Goal: Navigation & Orientation: Find specific page/section

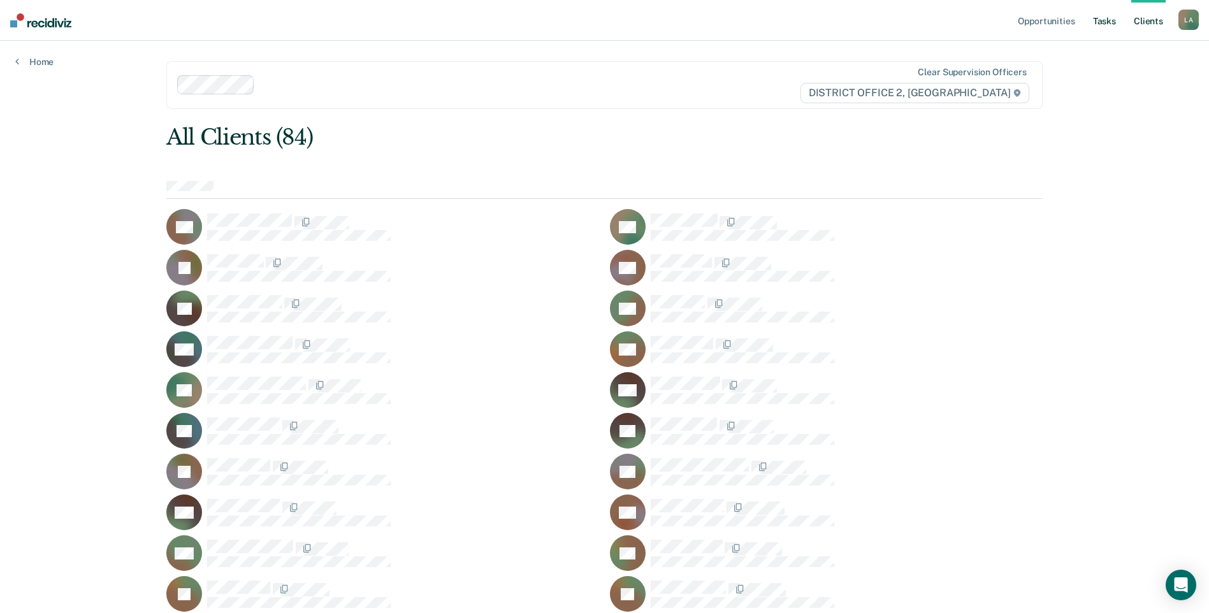
click at [1101, 27] on link "Tasks" at bounding box center [1104, 20] width 28 height 41
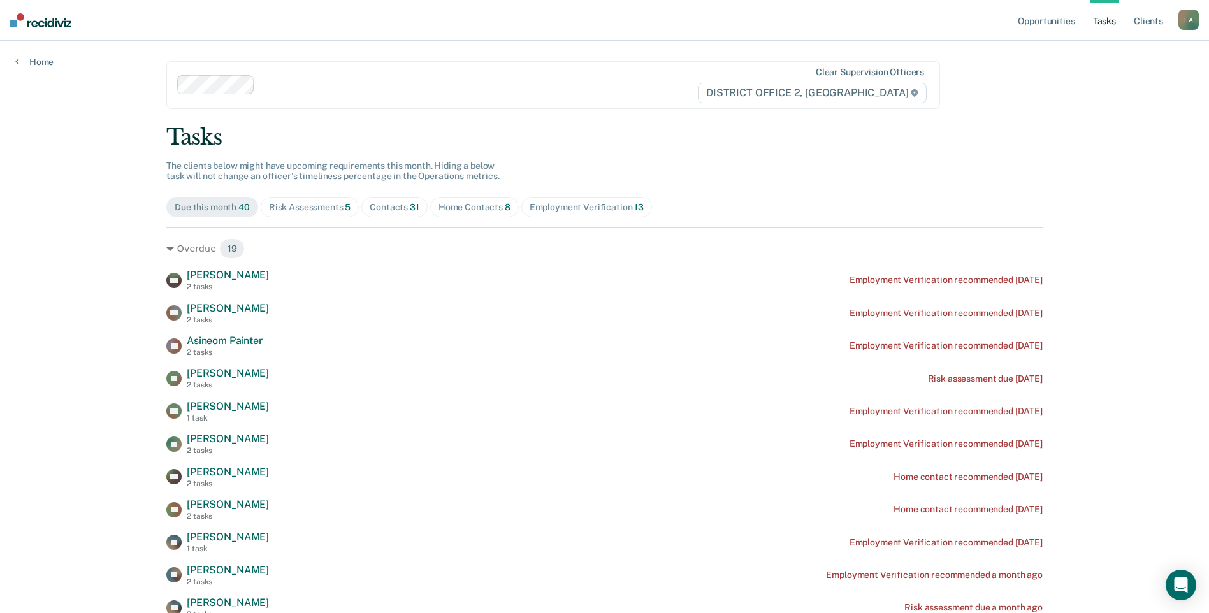
click at [305, 205] on div "Risk Assessments 5" at bounding box center [310, 207] width 82 height 11
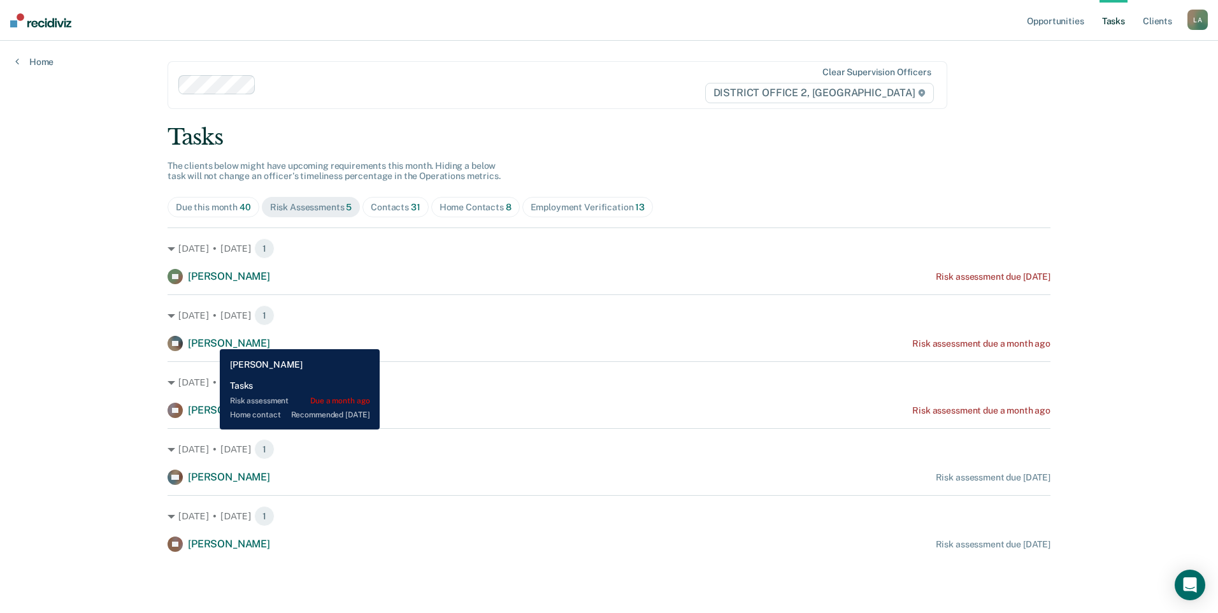
click at [210, 340] on span "[PERSON_NAME]" at bounding box center [229, 343] width 82 height 12
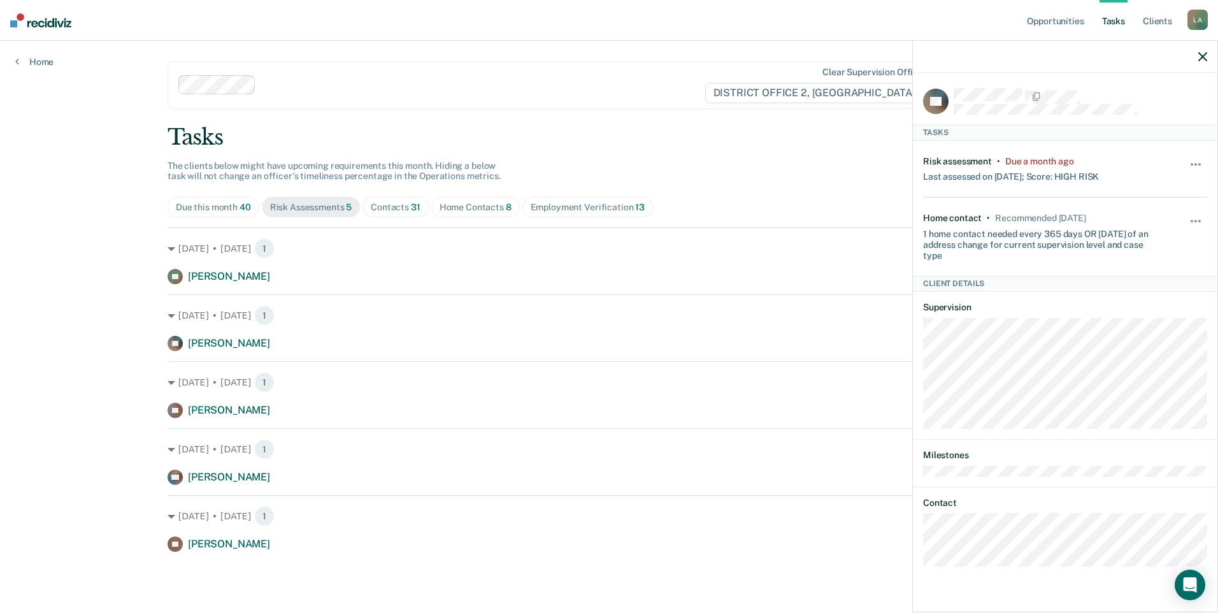
click at [1204, 55] on icon "button" at bounding box center [1203, 56] width 9 height 9
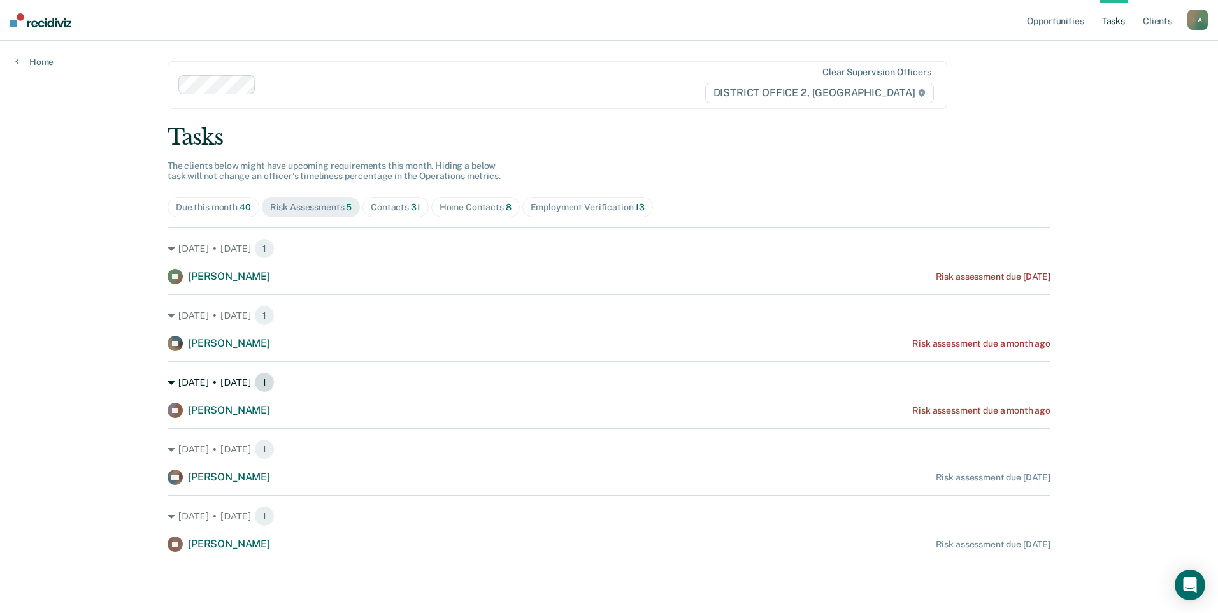
click at [173, 377] on div "[DATE] • [DATE] 1" at bounding box center [609, 382] width 883 height 20
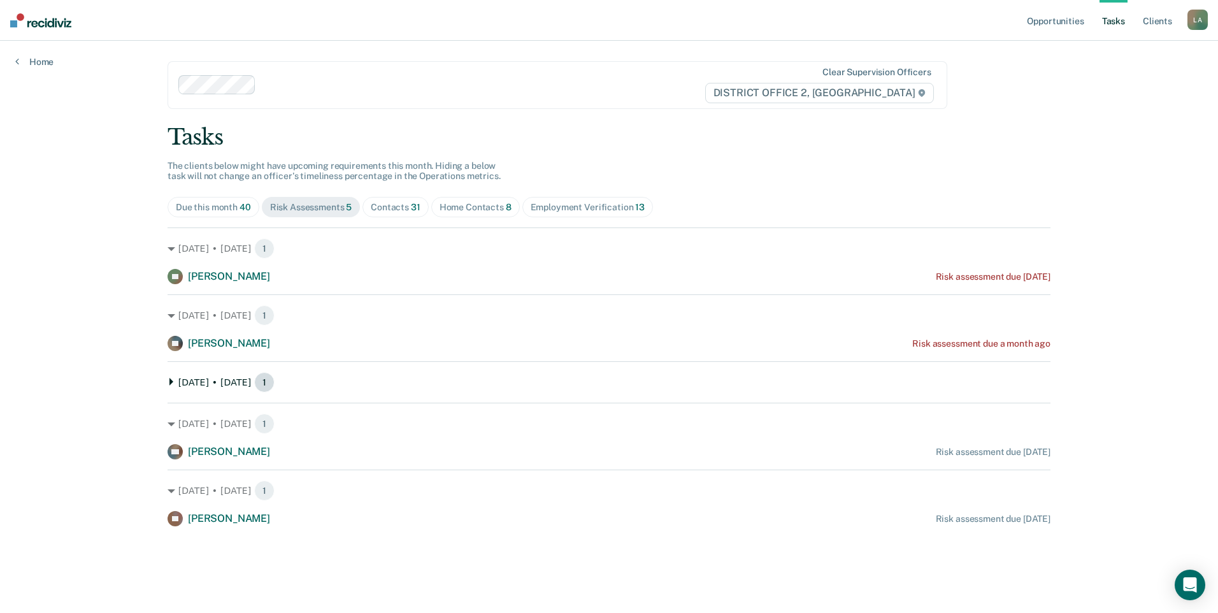
click at [172, 380] on icon at bounding box center [172, 382] width 8 height 8
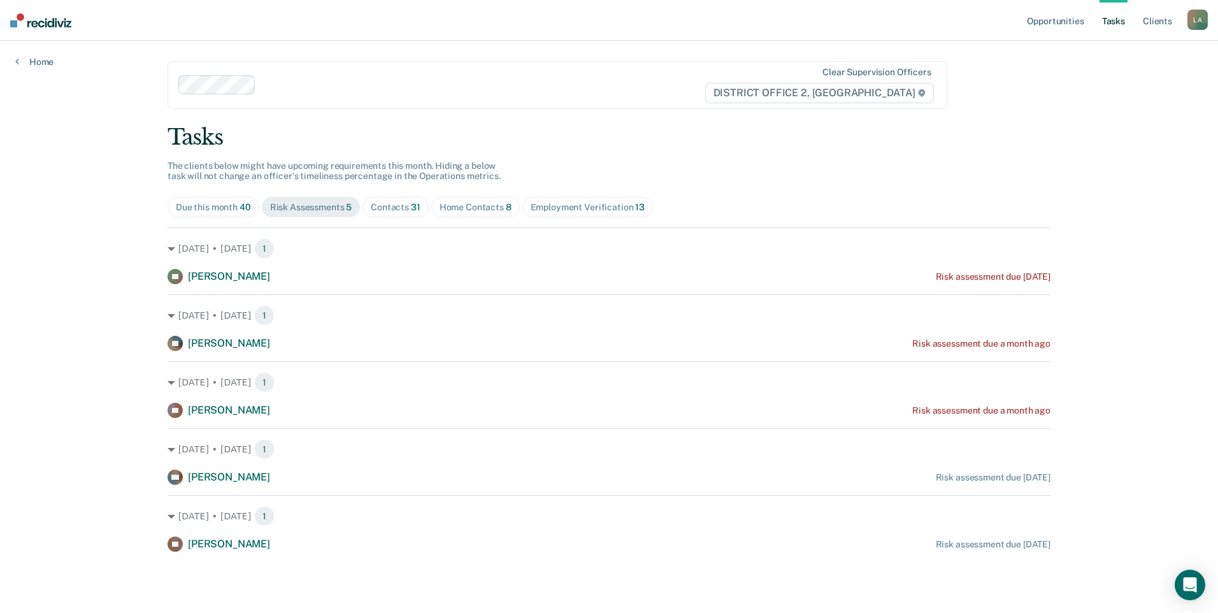
click at [411, 211] on span "31" at bounding box center [416, 207] width 10 height 10
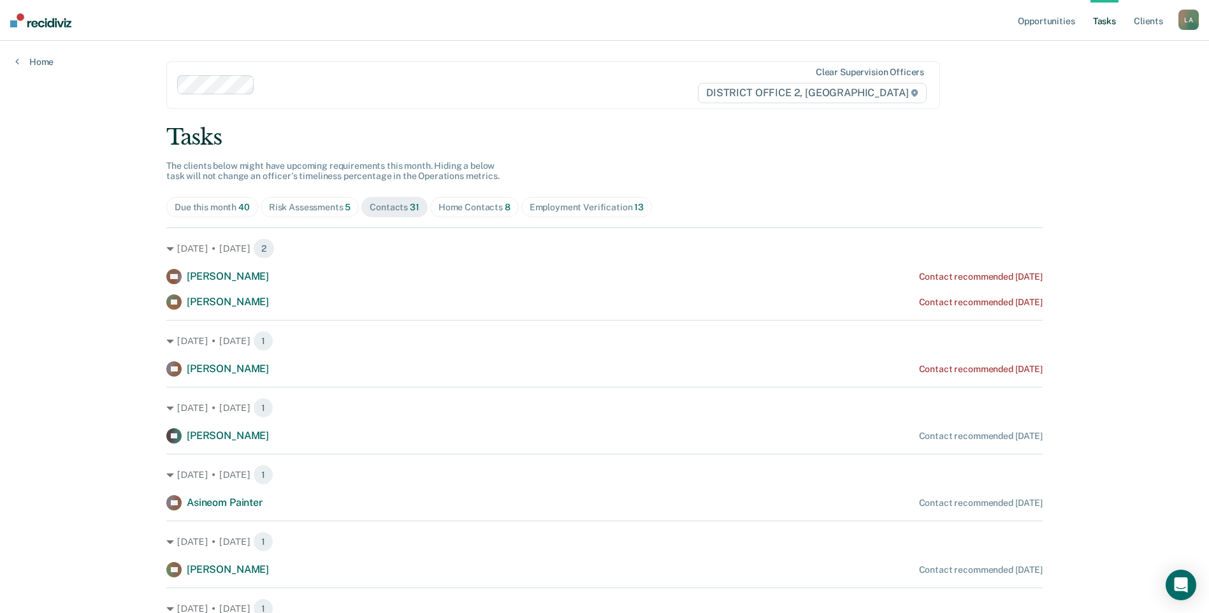
click at [169, 329] on div "[DATE] • [DATE] 1 AP [PERSON_NAME] Contact recommended [DATE]" at bounding box center [604, 348] width 876 height 57
click at [166, 333] on div "[DATE] • [DATE] 1" at bounding box center [604, 341] width 876 height 20
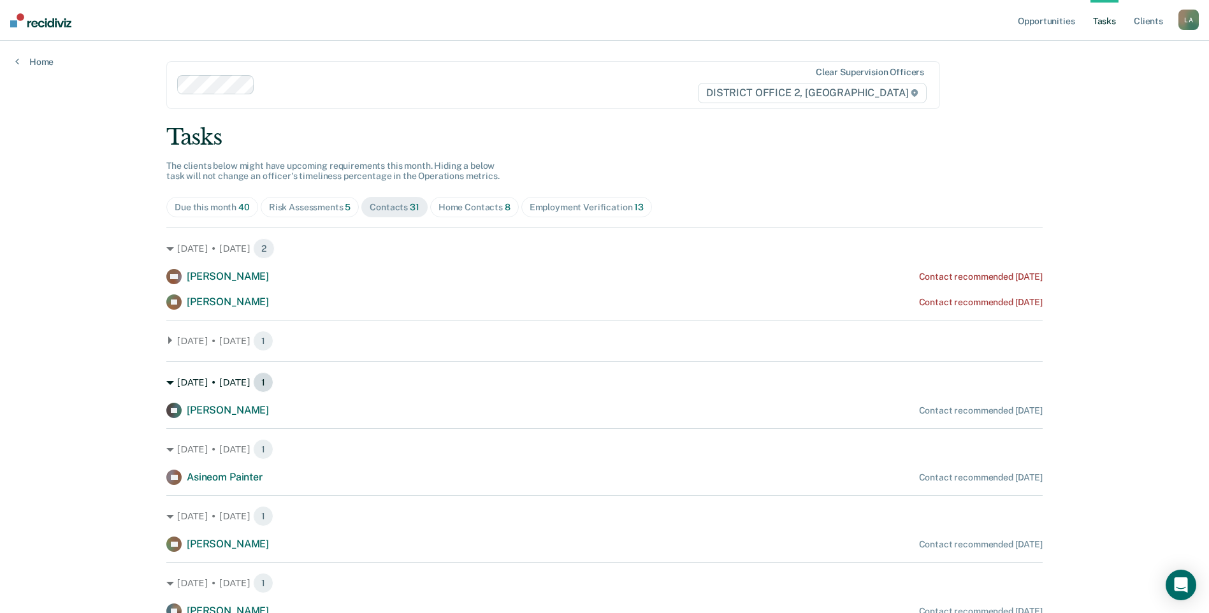
click at [173, 389] on div "[DATE] • [DATE] 1" at bounding box center [604, 382] width 876 height 20
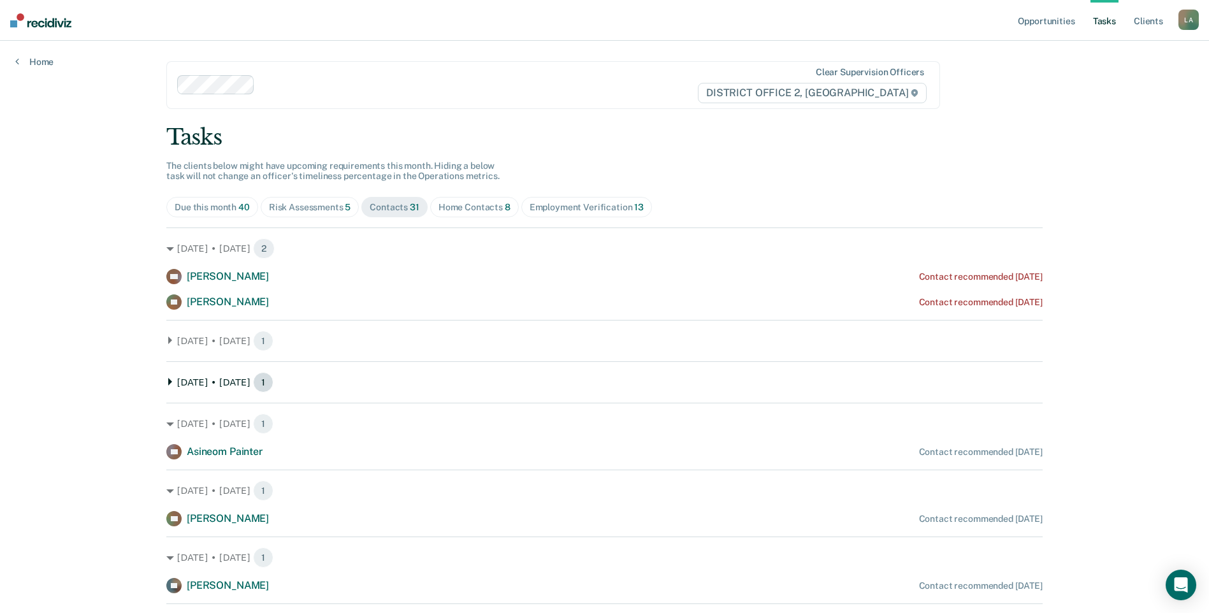
click at [168, 375] on div "[DATE] • [DATE] 1" at bounding box center [604, 382] width 876 height 20
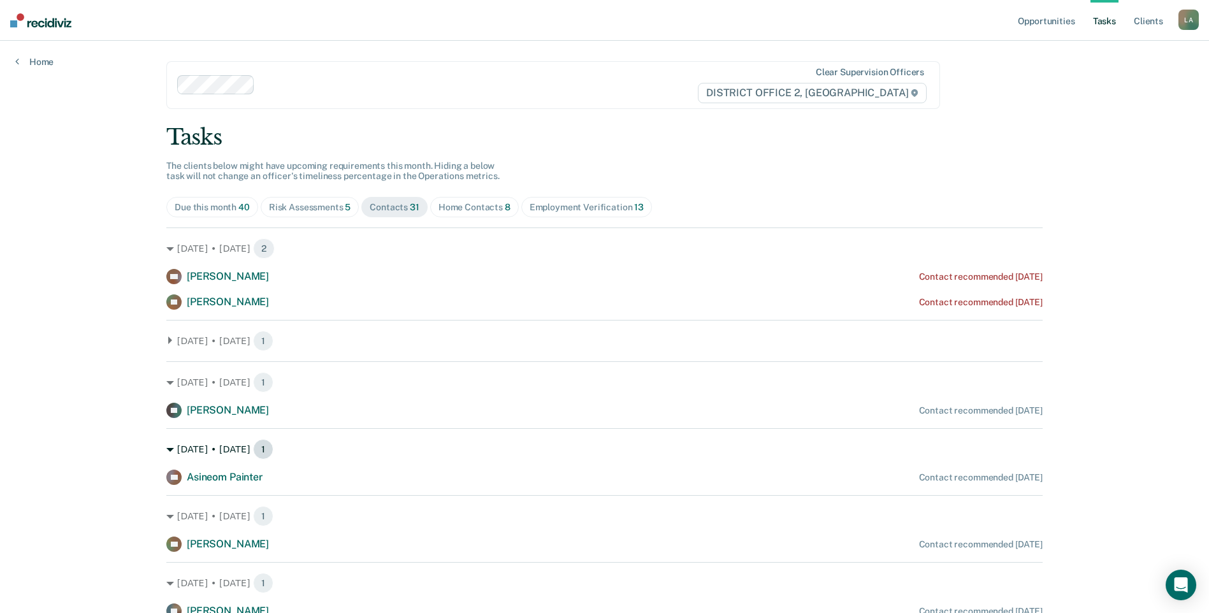
click at [171, 450] on div "[DATE] • [DATE] 1" at bounding box center [604, 449] width 876 height 20
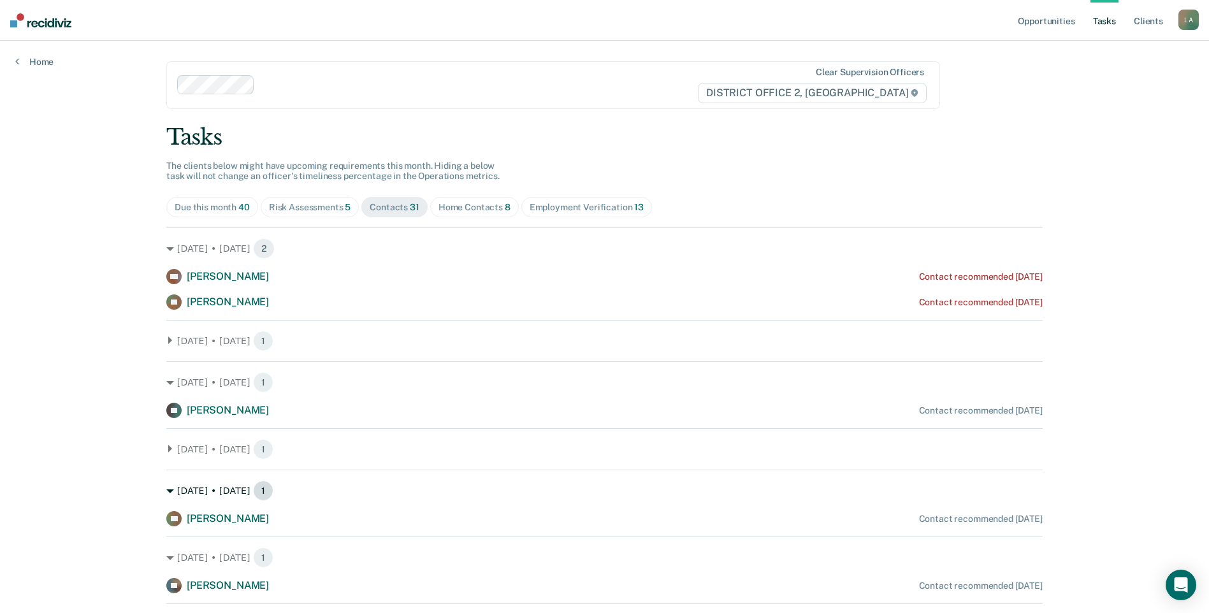
click at [168, 489] on icon at bounding box center [170, 491] width 8 height 8
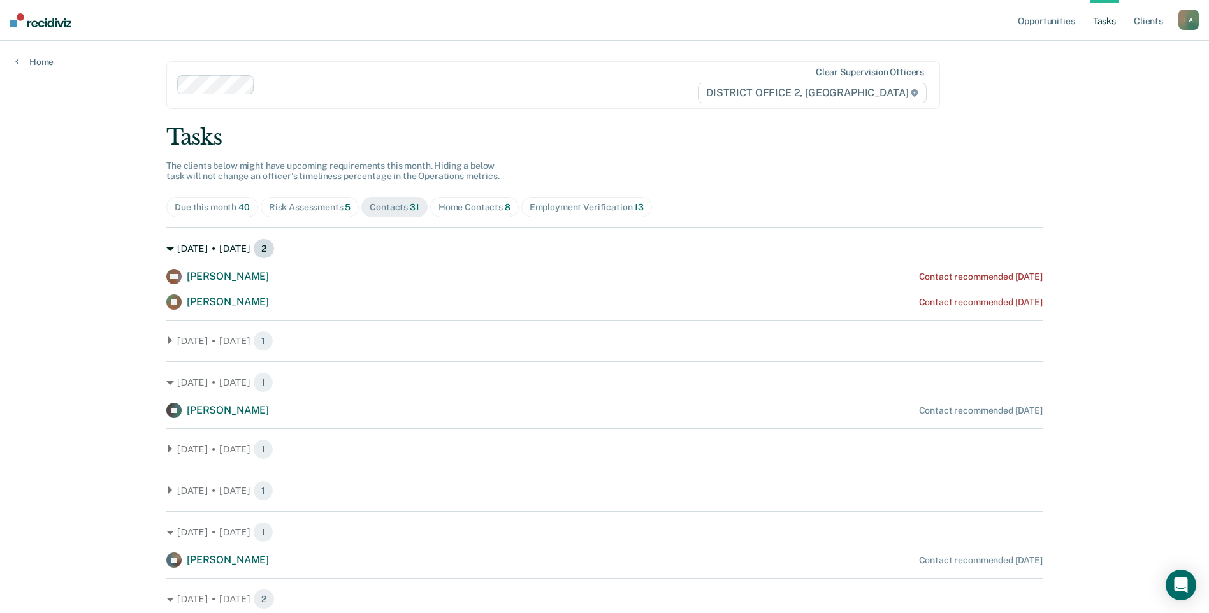
click at [166, 249] on icon at bounding box center [170, 249] width 8 height 8
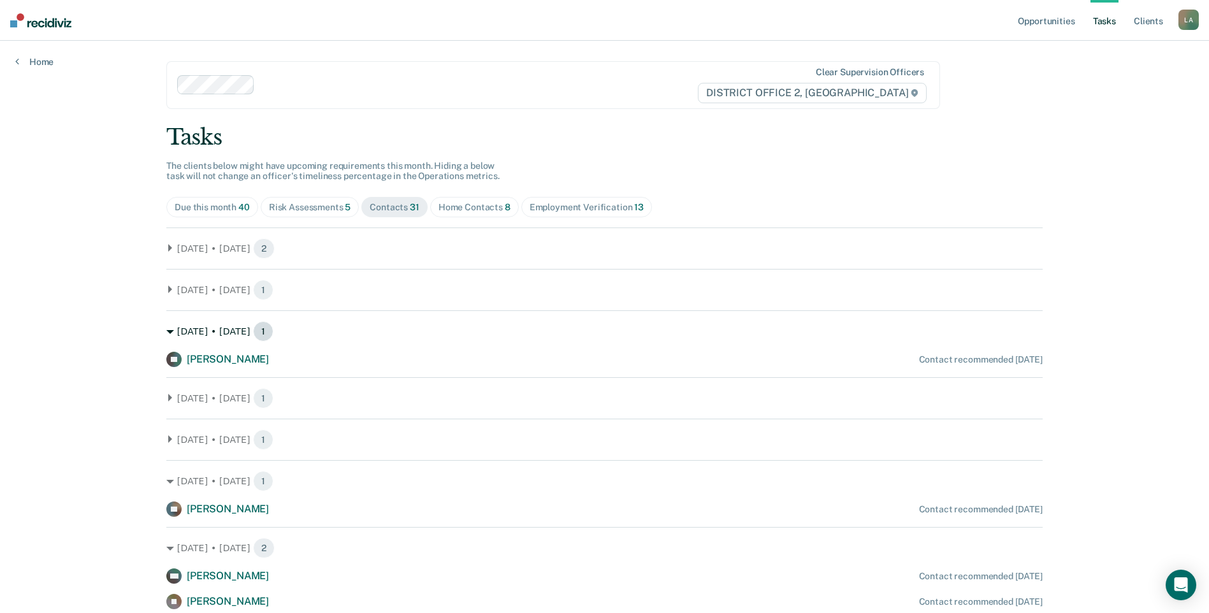
click at [168, 325] on div "[DATE] • [DATE] 1" at bounding box center [604, 331] width 876 height 20
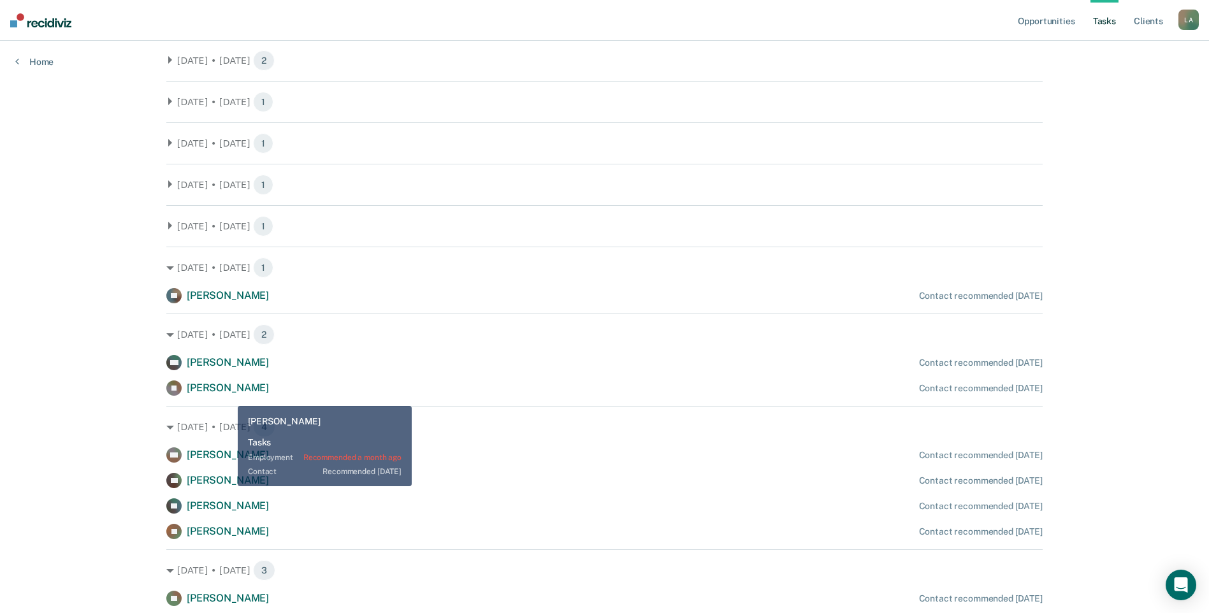
scroll to position [189, 0]
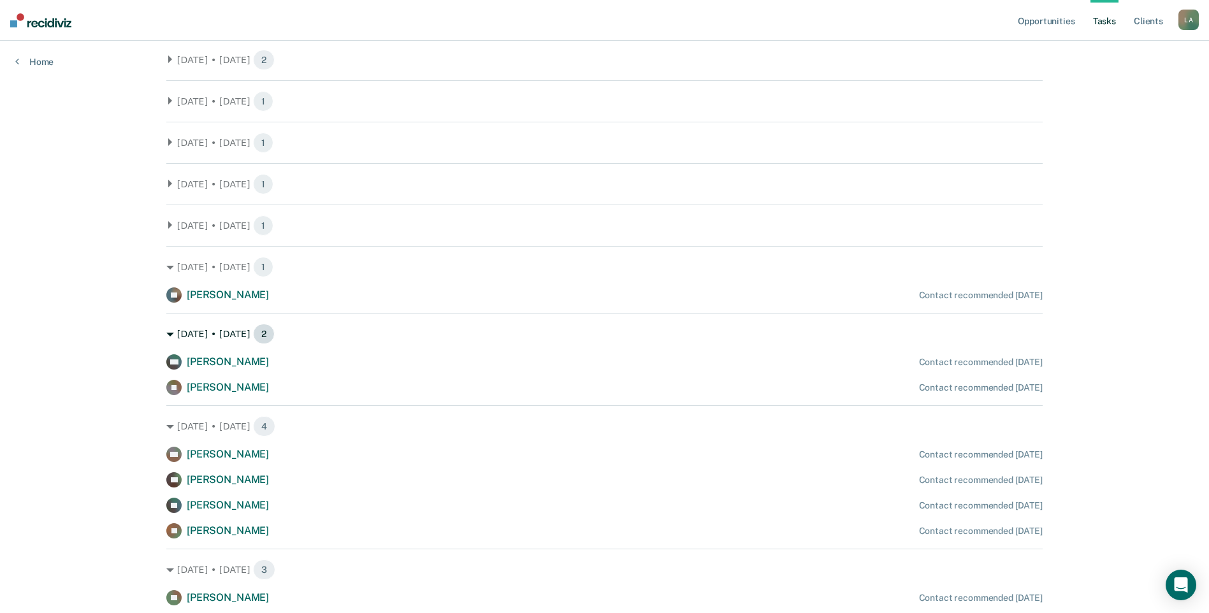
click at [171, 328] on div "[DATE] • [DATE] 2" at bounding box center [604, 334] width 876 height 20
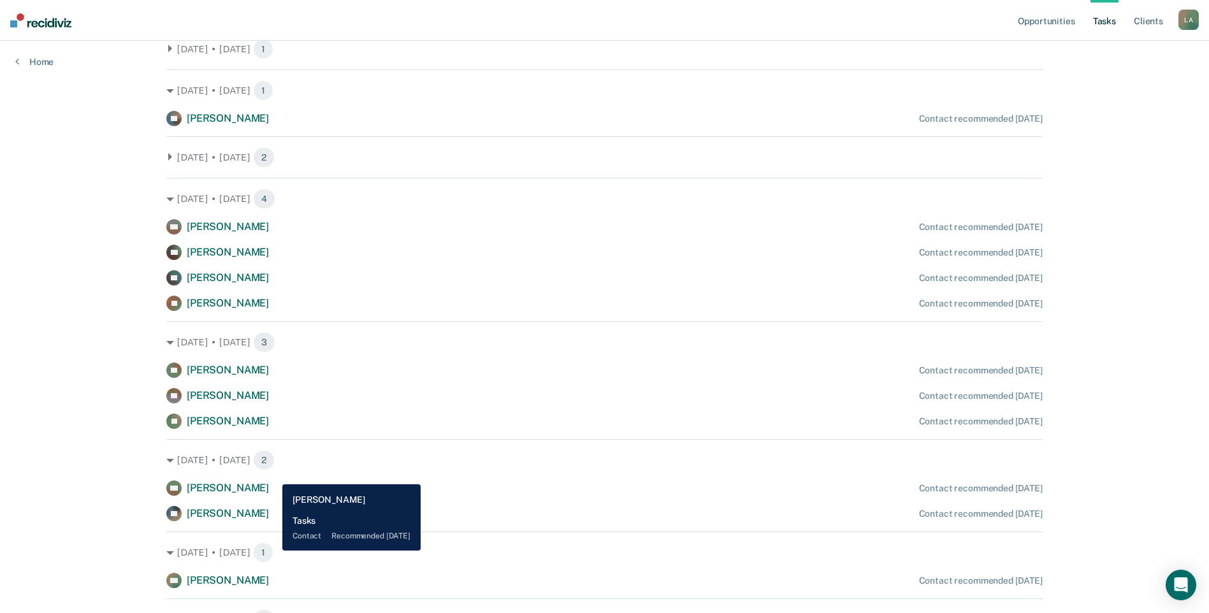
scroll to position [0, 0]
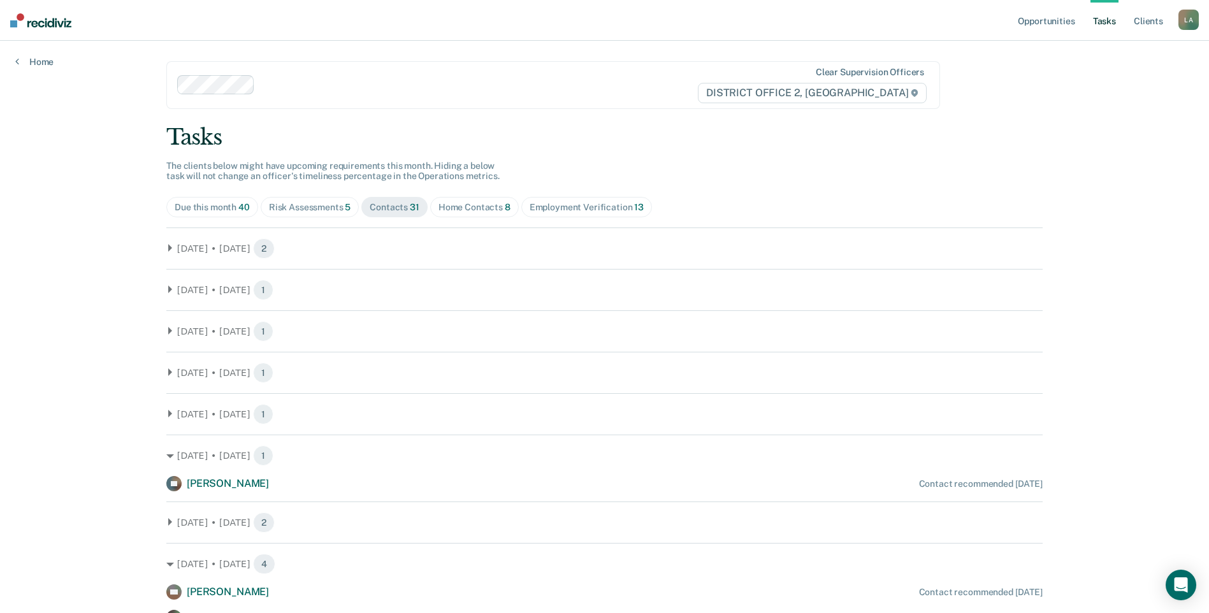
click at [479, 199] on span "Home Contacts 8" at bounding box center [474, 207] width 89 height 20
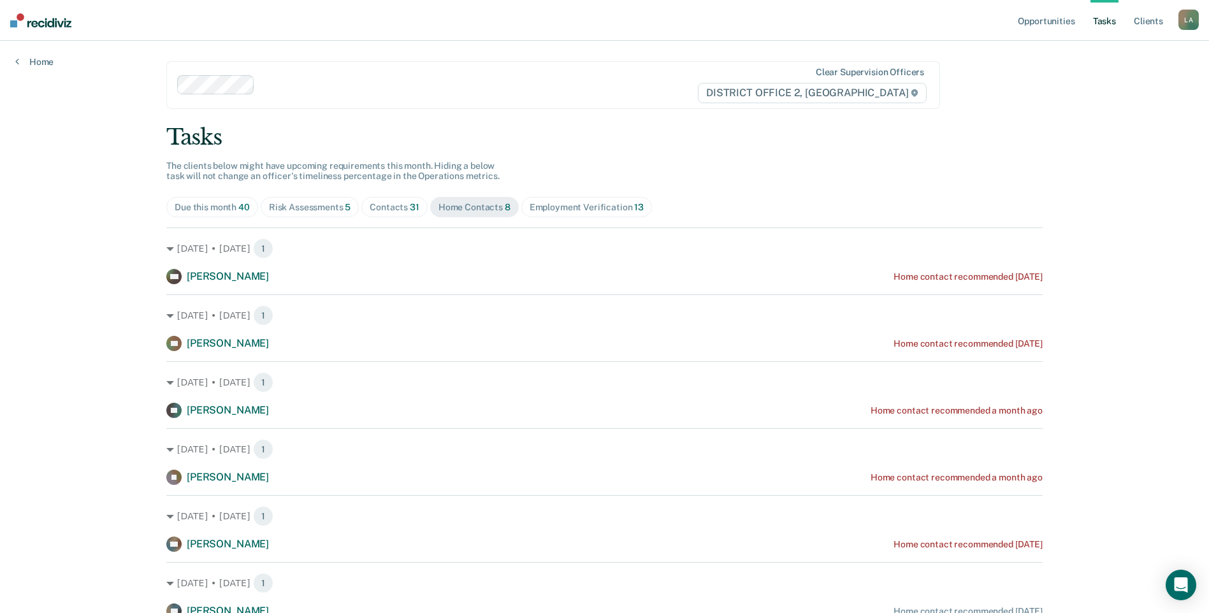
click at [161, 249] on main "Clear supervision officers DISTRICT OFFICE 2, LEWISTON Tasks The clients below …" at bounding box center [604, 386] width 907 height 691
click at [168, 242] on div "[DATE] • [DATE] 1" at bounding box center [604, 248] width 876 height 20
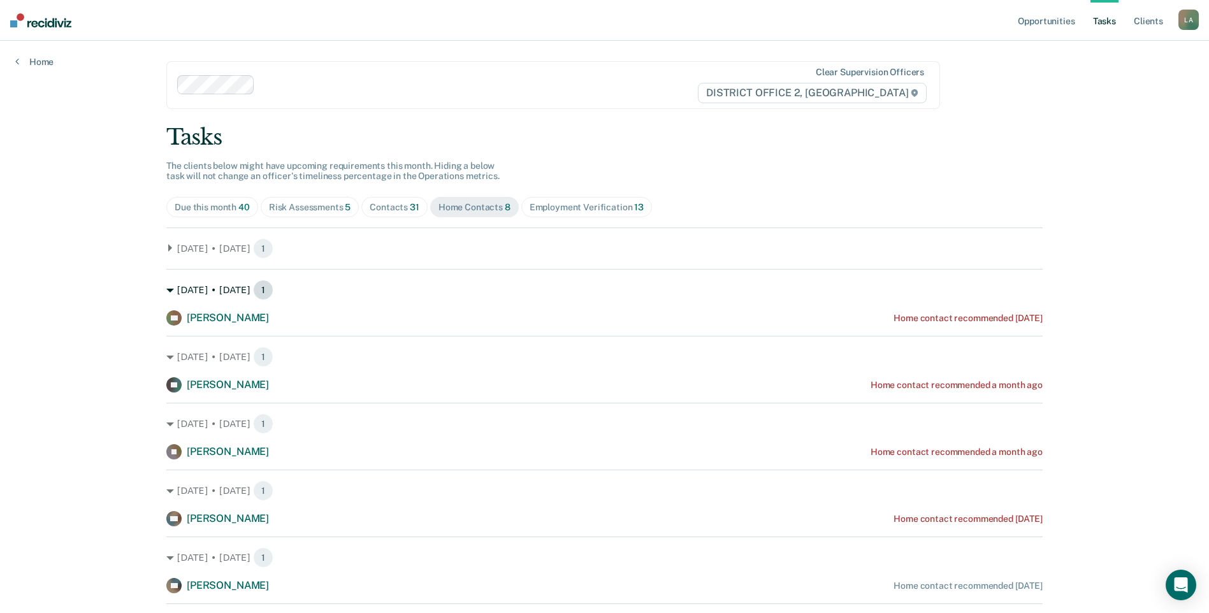
click at [166, 289] on icon at bounding box center [170, 291] width 8 height 8
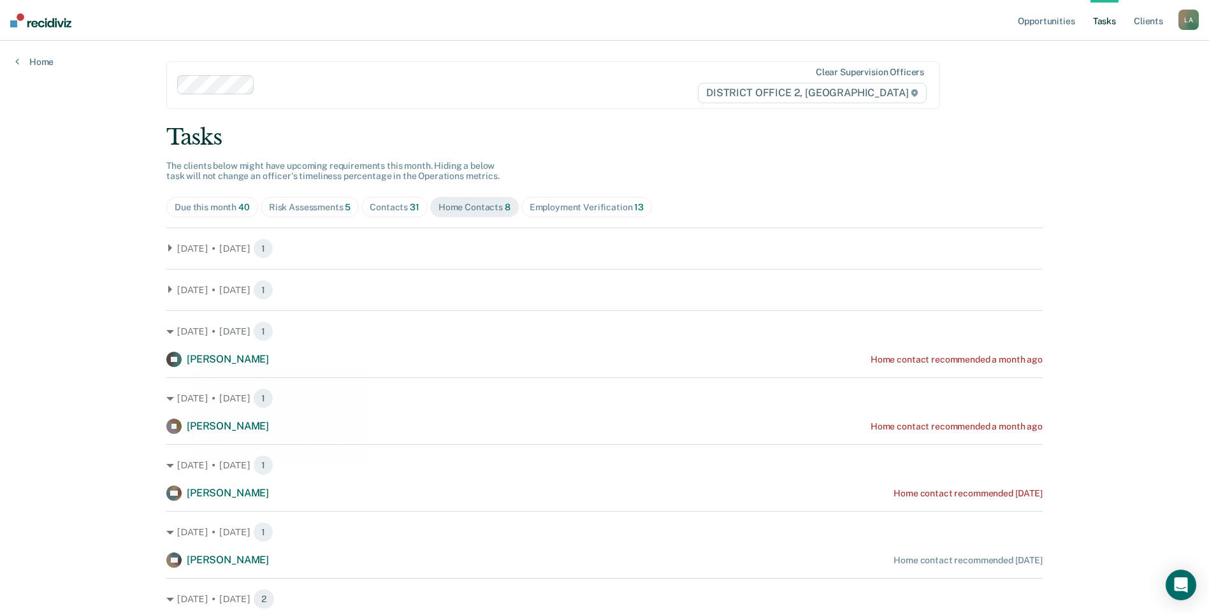
click at [160, 326] on main "Clear supervision officers DISTRICT OFFICE 2, LEWISTON Tasks The clients below …" at bounding box center [604, 361] width 907 height 640
click at [166, 329] on icon at bounding box center [170, 332] width 8 height 8
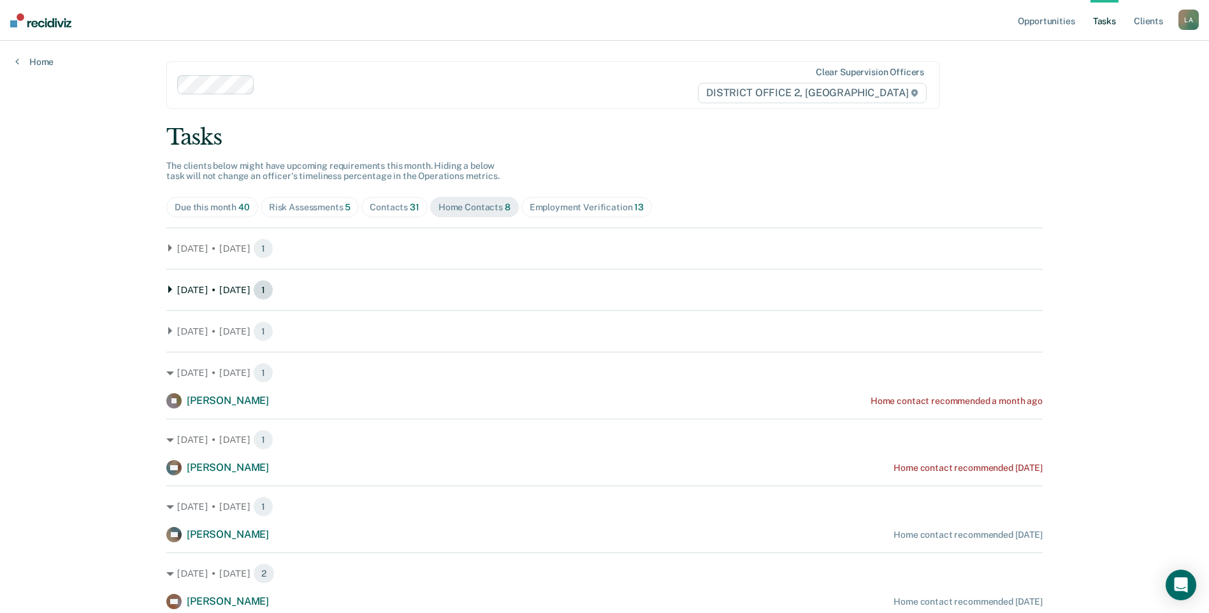
click at [166, 286] on icon at bounding box center [170, 289] width 8 height 8
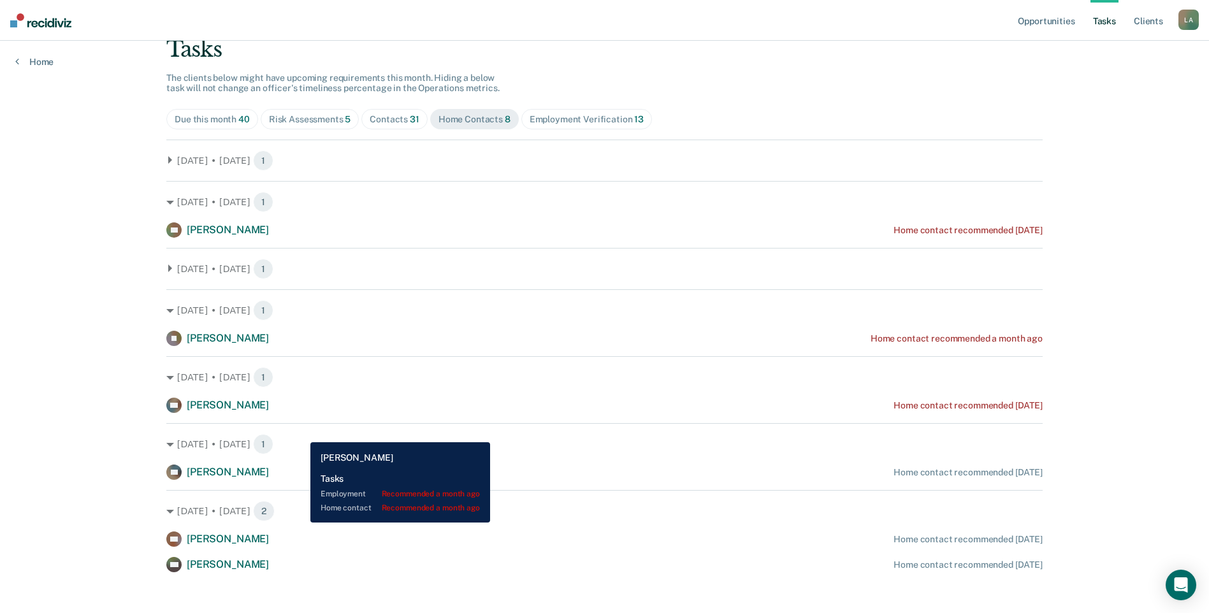
scroll to position [89, 0]
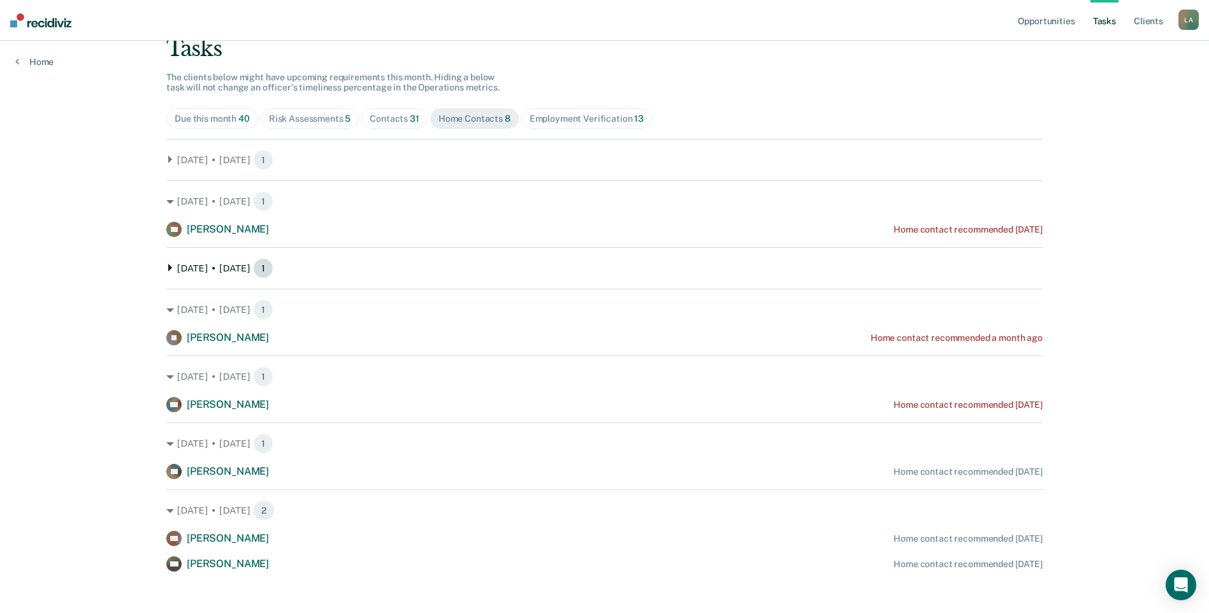
click at [168, 277] on div "[DATE] • [DATE] 1" at bounding box center [604, 268] width 876 height 20
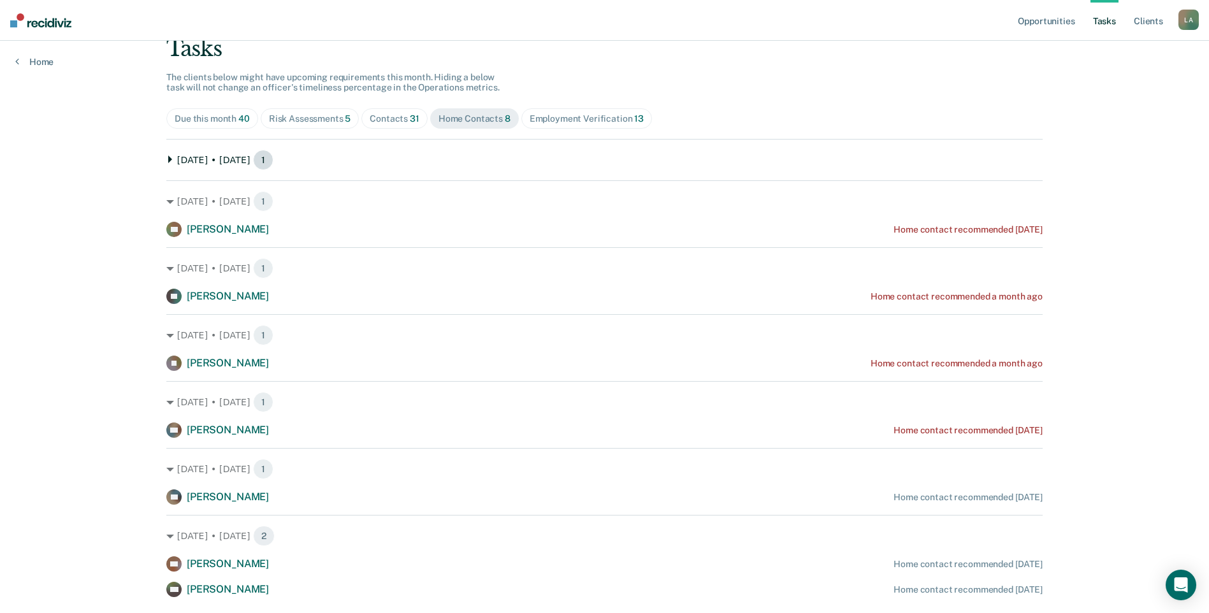
click at [166, 163] on div "[DATE] • [DATE] 1" at bounding box center [604, 160] width 876 height 20
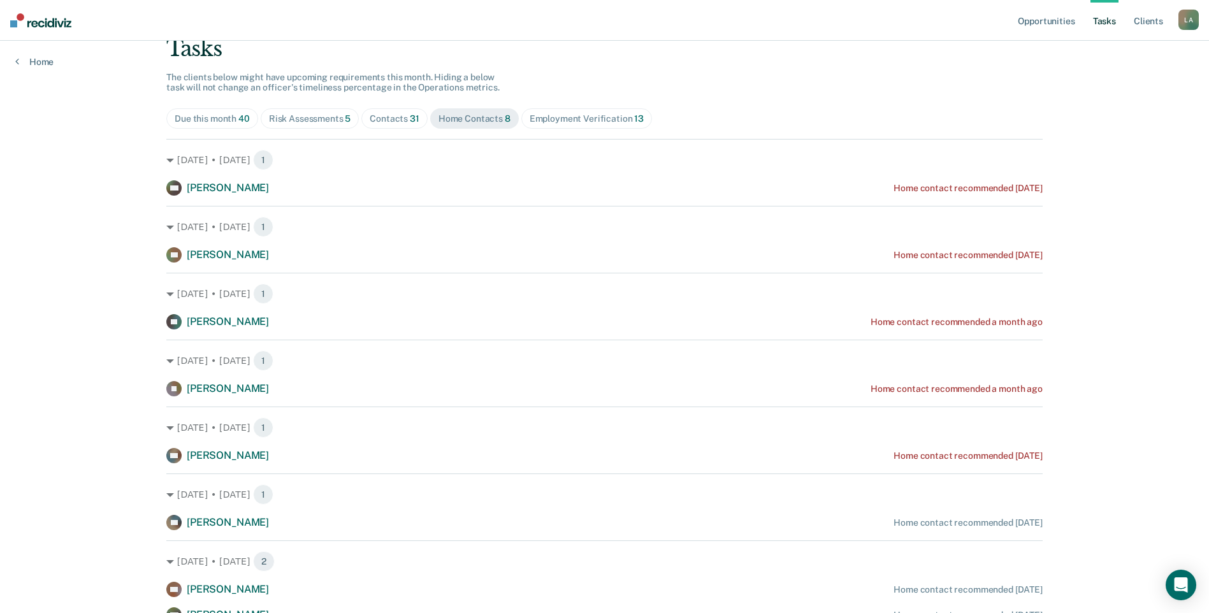
click at [610, 126] on span "Employment Verification 13" at bounding box center [586, 118] width 131 height 20
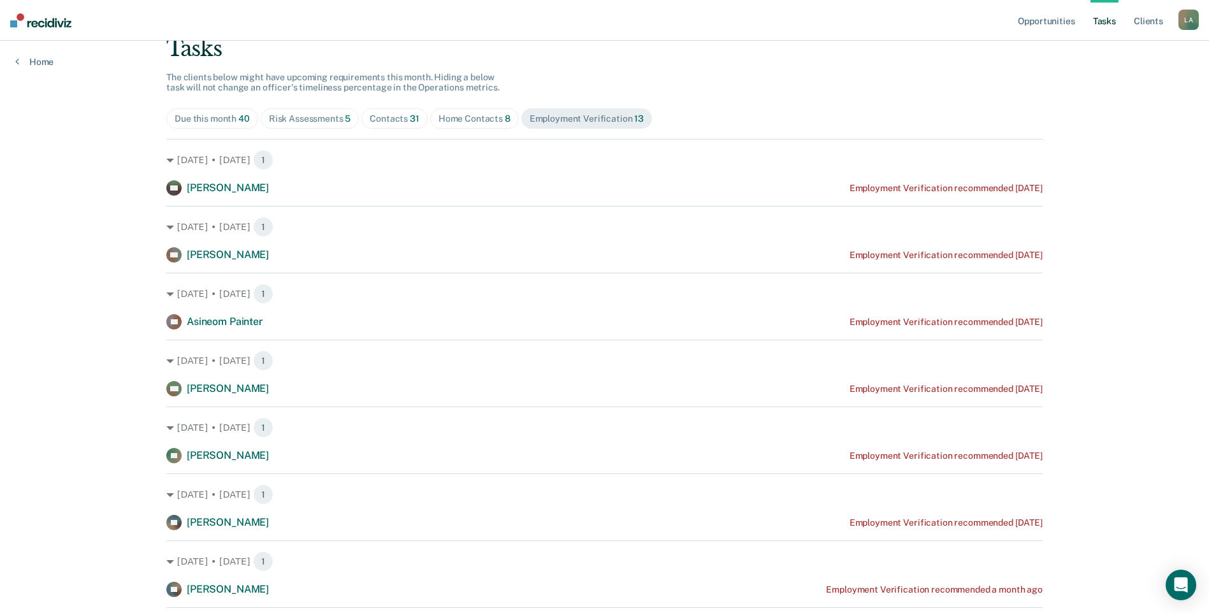
click at [336, 119] on div "Risk Assessments 5" at bounding box center [310, 118] width 82 height 11
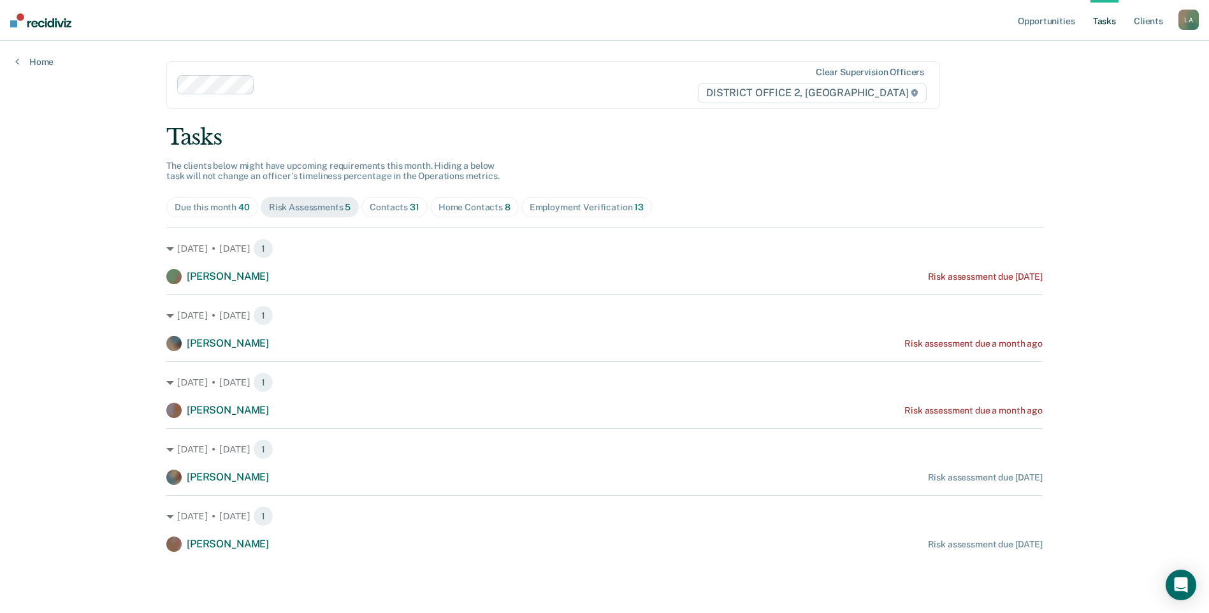
scroll to position [0, 0]
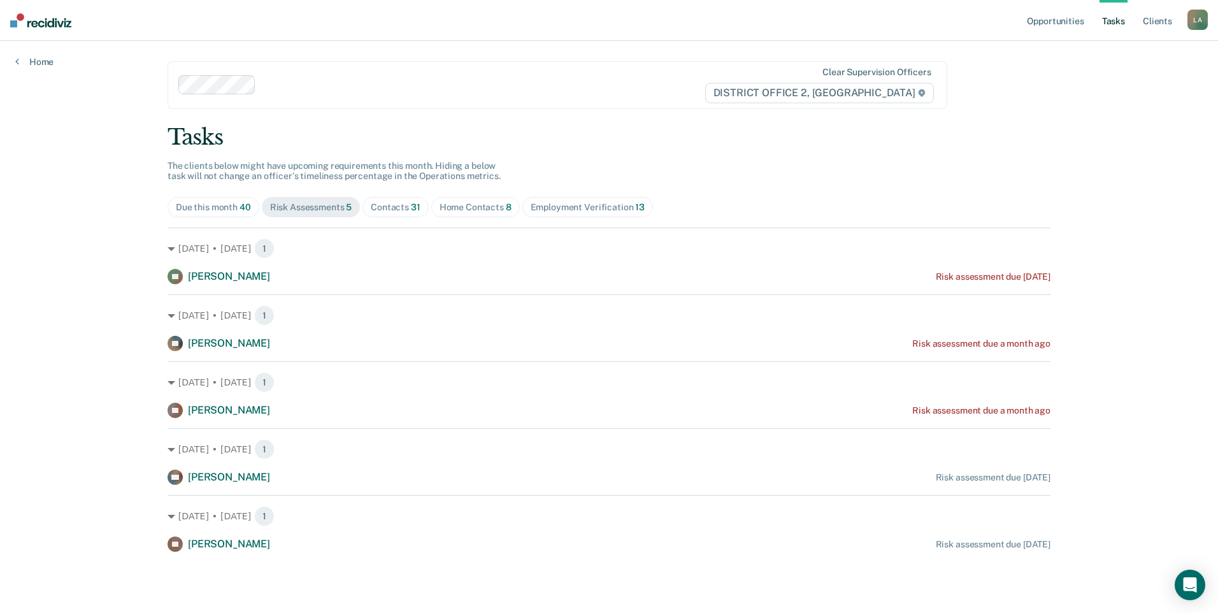
click at [394, 210] on div "Contacts 31" at bounding box center [396, 207] width 50 height 11
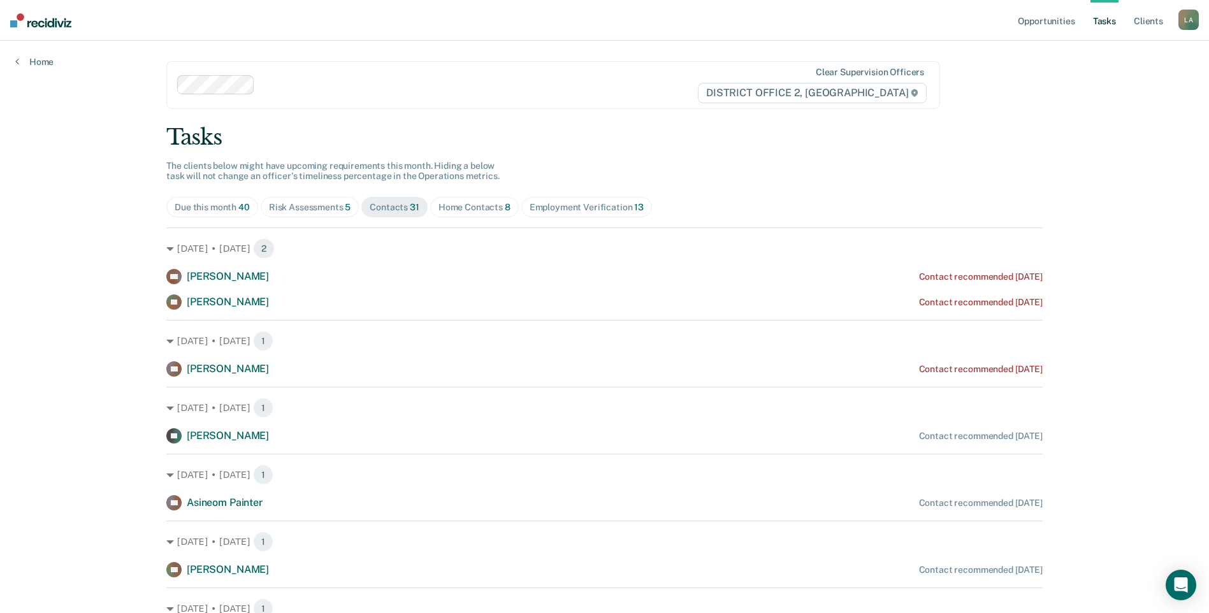
click at [208, 211] on div "Due this month 40" at bounding box center [212, 207] width 75 height 11
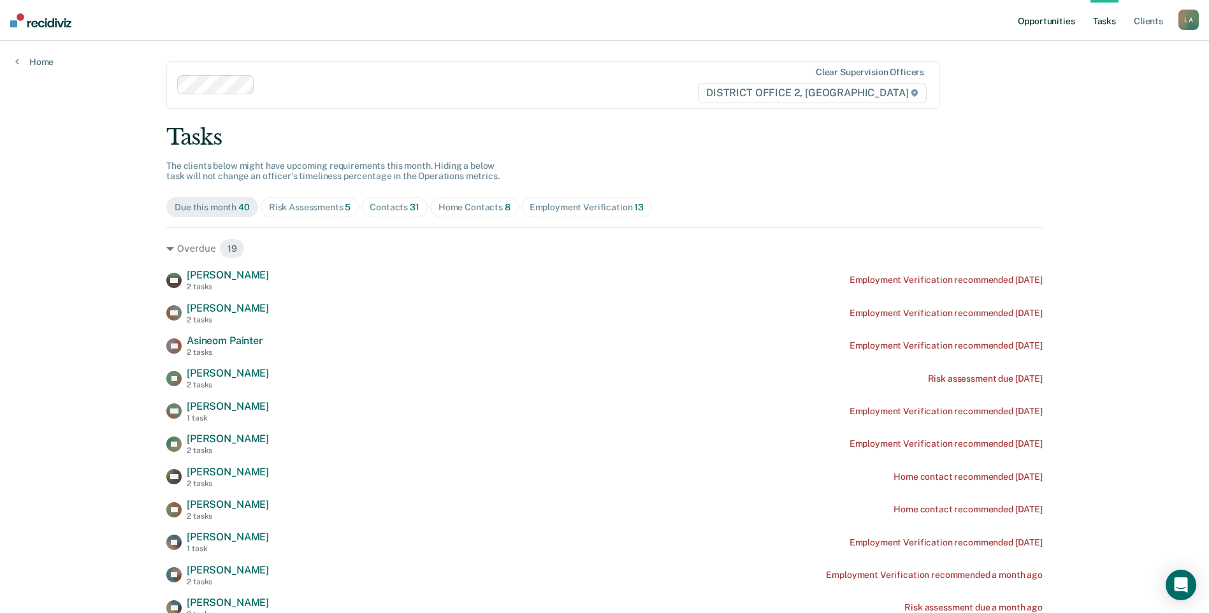
click at [1037, 20] on link "Opportunities" at bounding box center [1046, 20] width 62 height 41
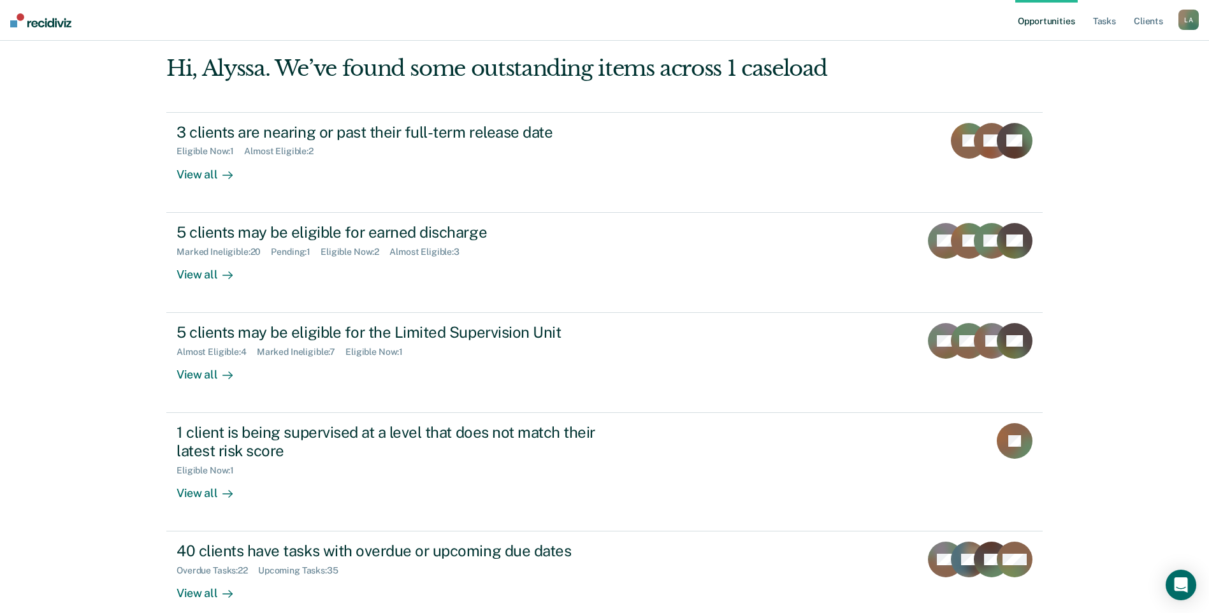
scroll to position [69, 0]
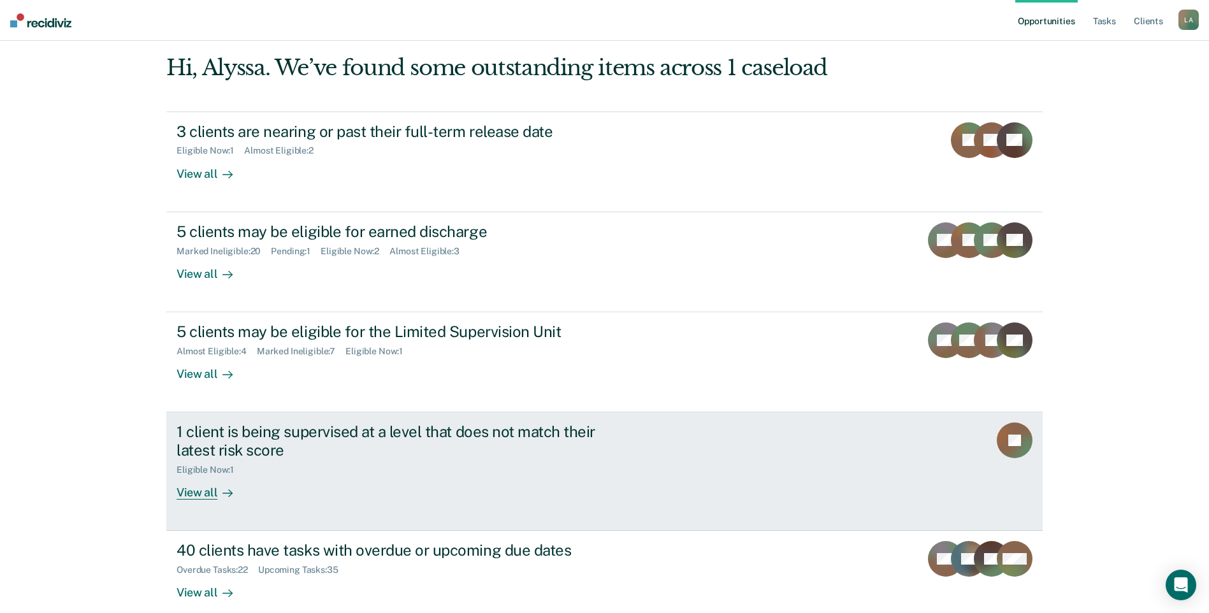
click at [459, 479] on div "1 client is being supervised at a level that does not match their latest risk s…" at bounding box center [416, 460] width 478 height 77
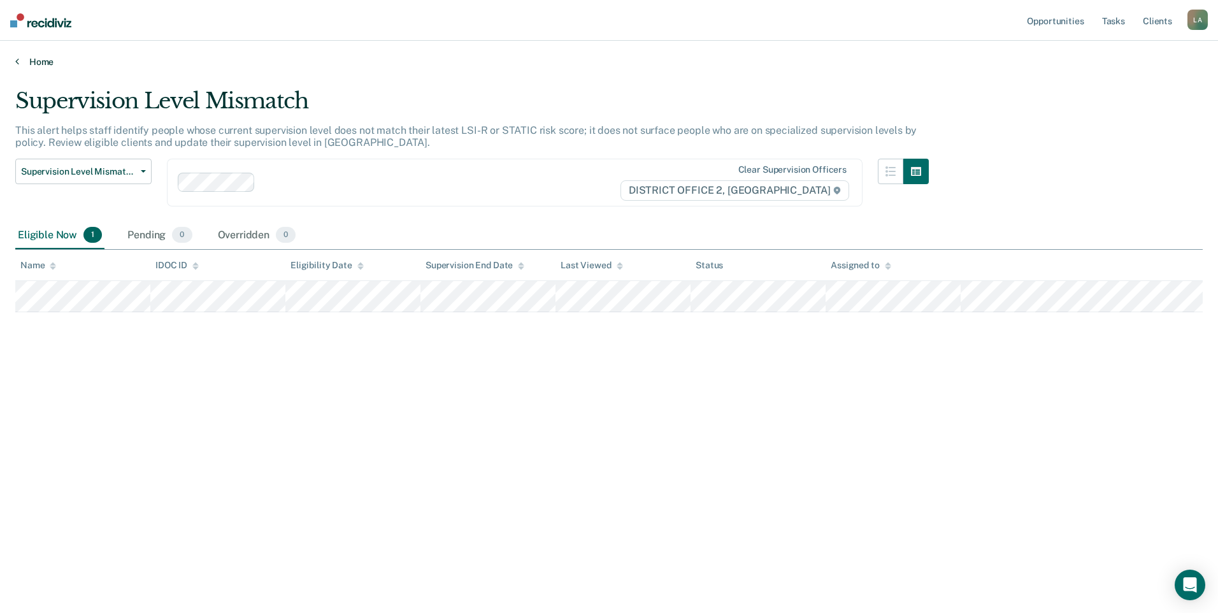
click at [19, 66] on link "Home" at bounding box center [609, 61] width 1188 height 11
